Goal: Task Accomplishment & Management: Use online tool/utility

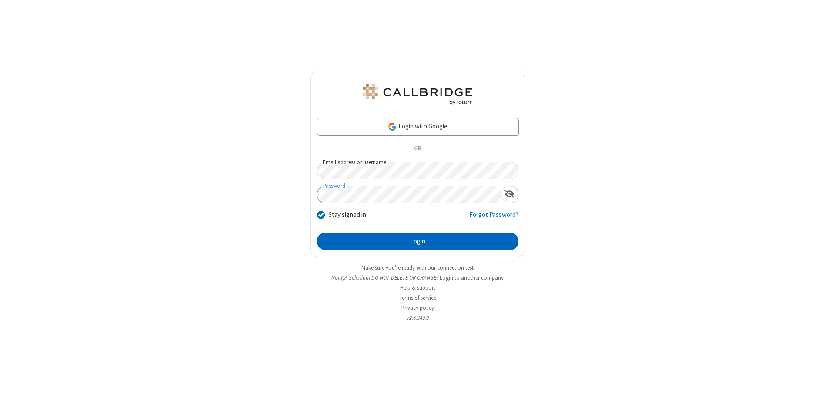
click at [418, 241] on button "Login" at bounding box center [417, 240] width 201 height 17
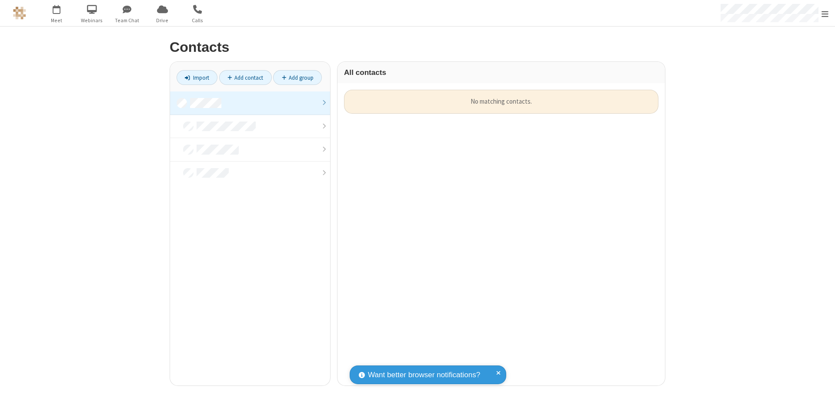
click at [250, 103] on link at bounding box center [250, 102] width 160 height 23
click at [197, 77] on link "Import" at bounding box center [197, 77] width 41 height 15
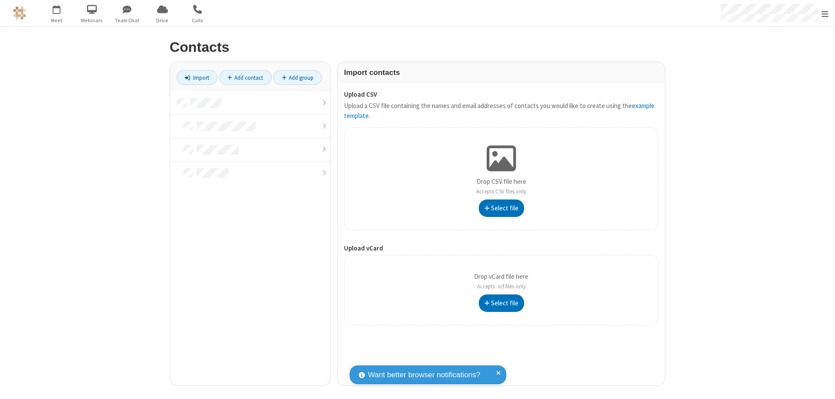
type input "C:\fakepath\address_book_contacts.csv"
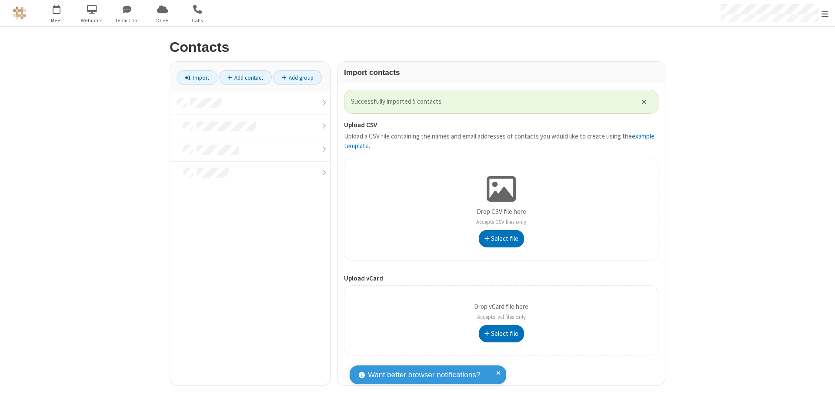
click at [250, 103] on link at bounding box center [250, 102] width 160 height 23
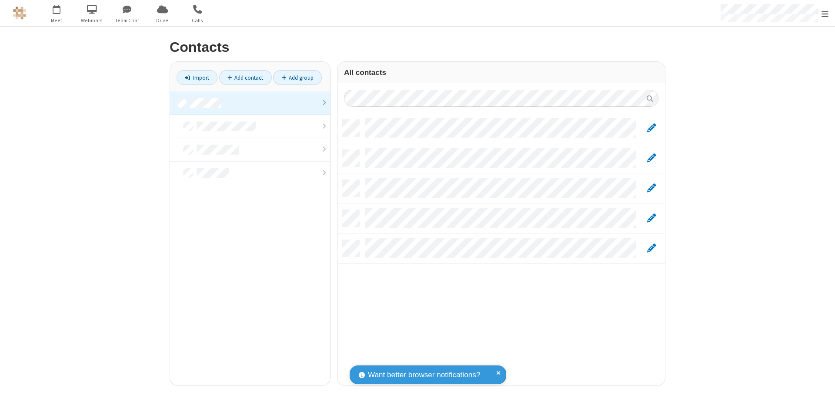
scroll to position [265, 321]
